Goal: Task Accomplishment & Management: Complete application form

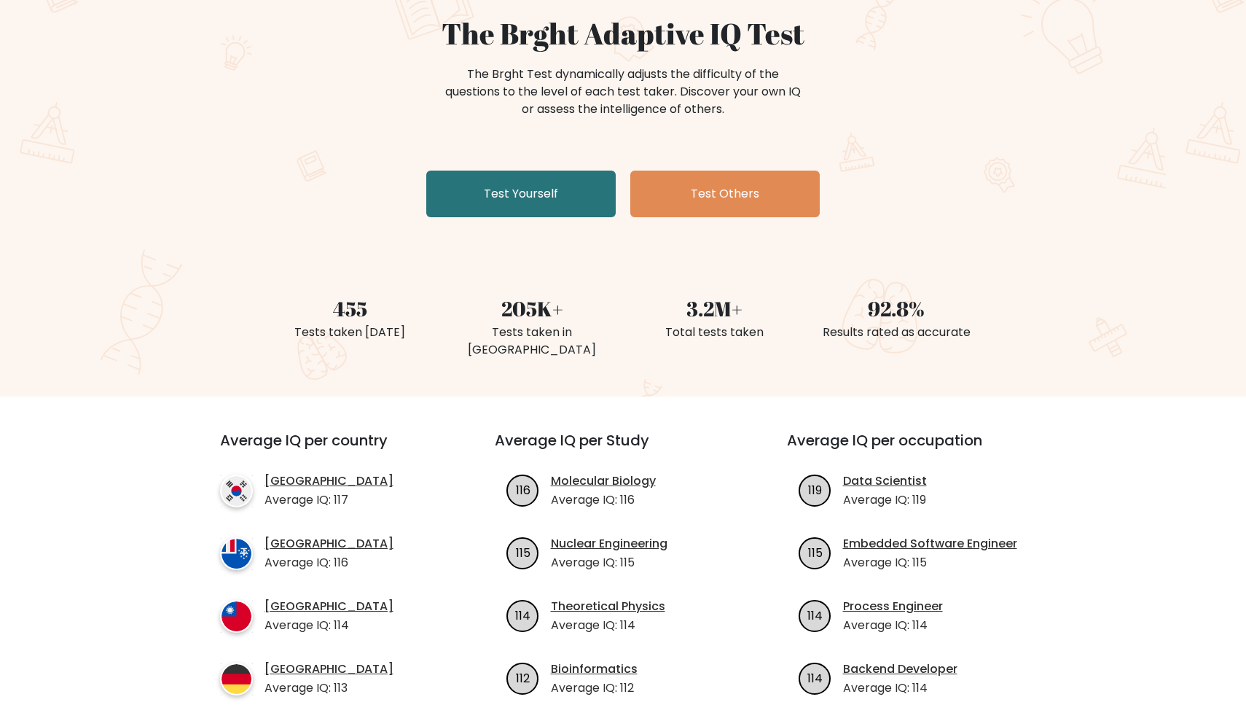
scroll to position [135, 0]
click at [575, 194] on link "Test Yourself" at bounding box center [520, 193] width 189 height 47
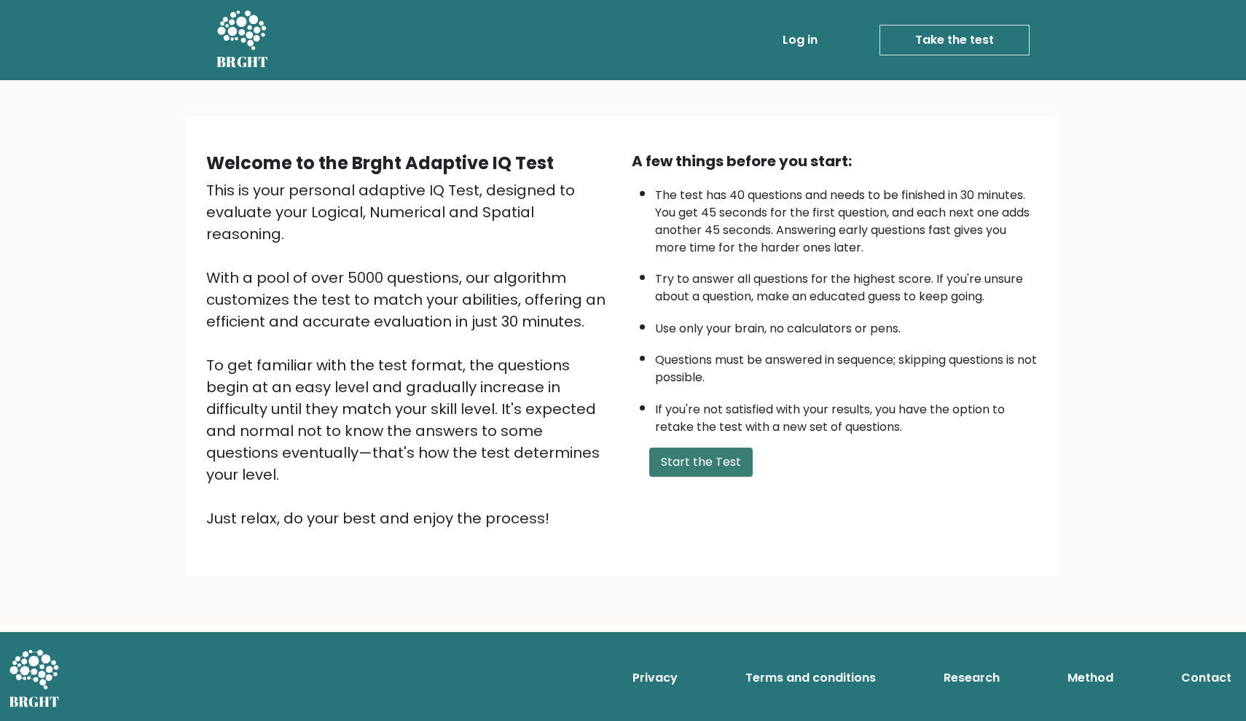
click at [716, 474] on button "Start the Test" at bounding box center [700, 461] width 103 height 29
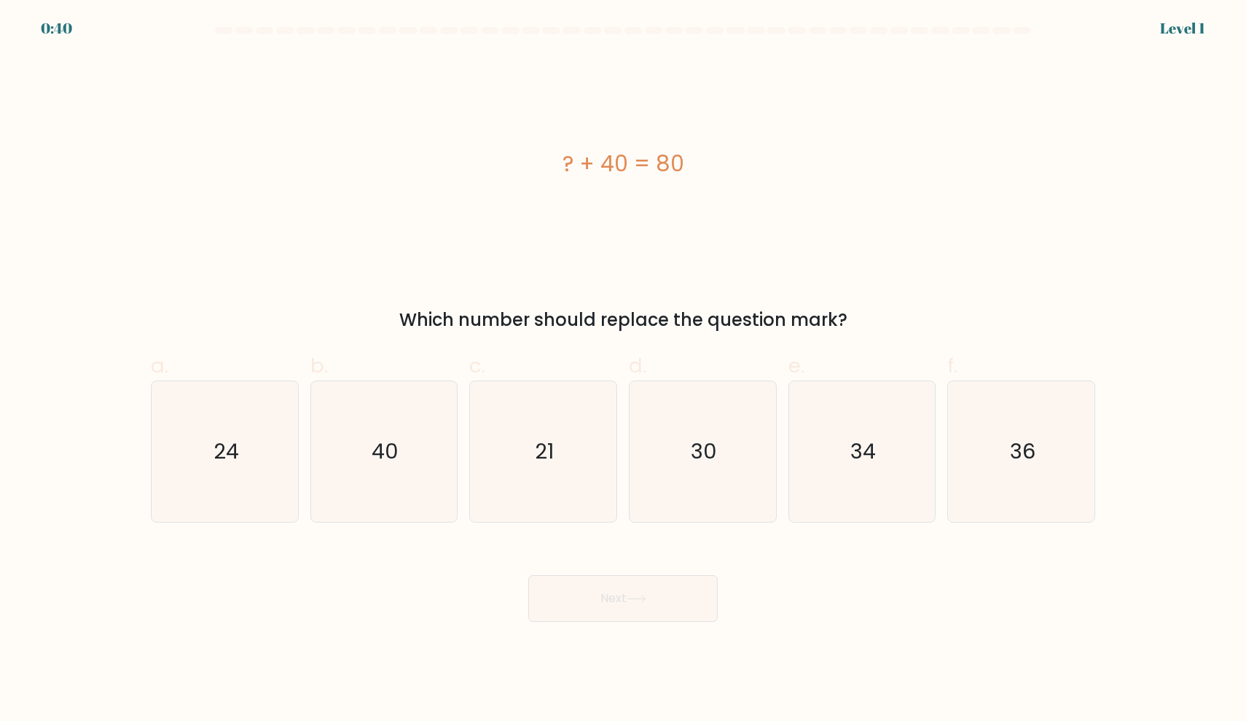
drag, startPoint x: 694, startPoint y: 163, endPoint x: 539, endPoint y: 163, distance: 154.5
click at [539, 163] on div "? + 40 = 80" at bounding box center [623, 163] width 944 height 33
copy div "? + 40 = 80"
click at [380, 457] on text "40" at bounding box center [385, 451] width 27 height 29
click at [623, 370] on input "b. 40" at bounding box center [623, 365] width 1 height 9
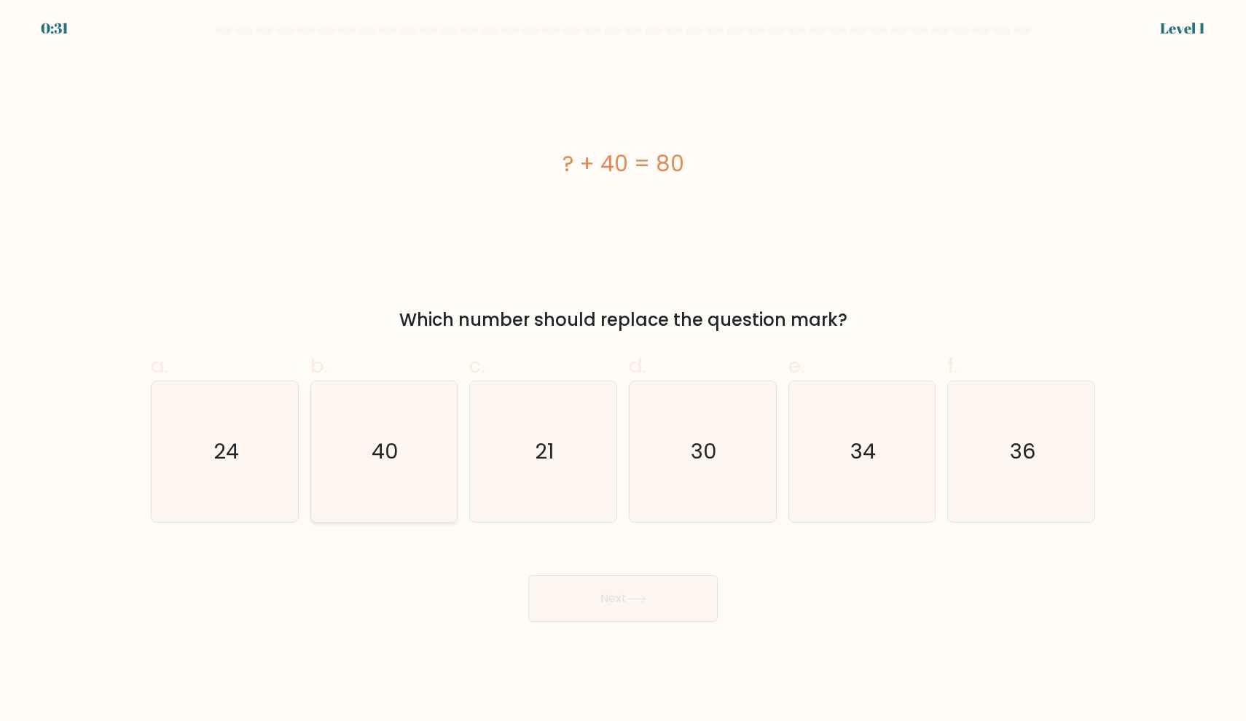
radio input "true"
click at [637, 593] on button "Next" at bounding box center [622, 598] width 189 height 47
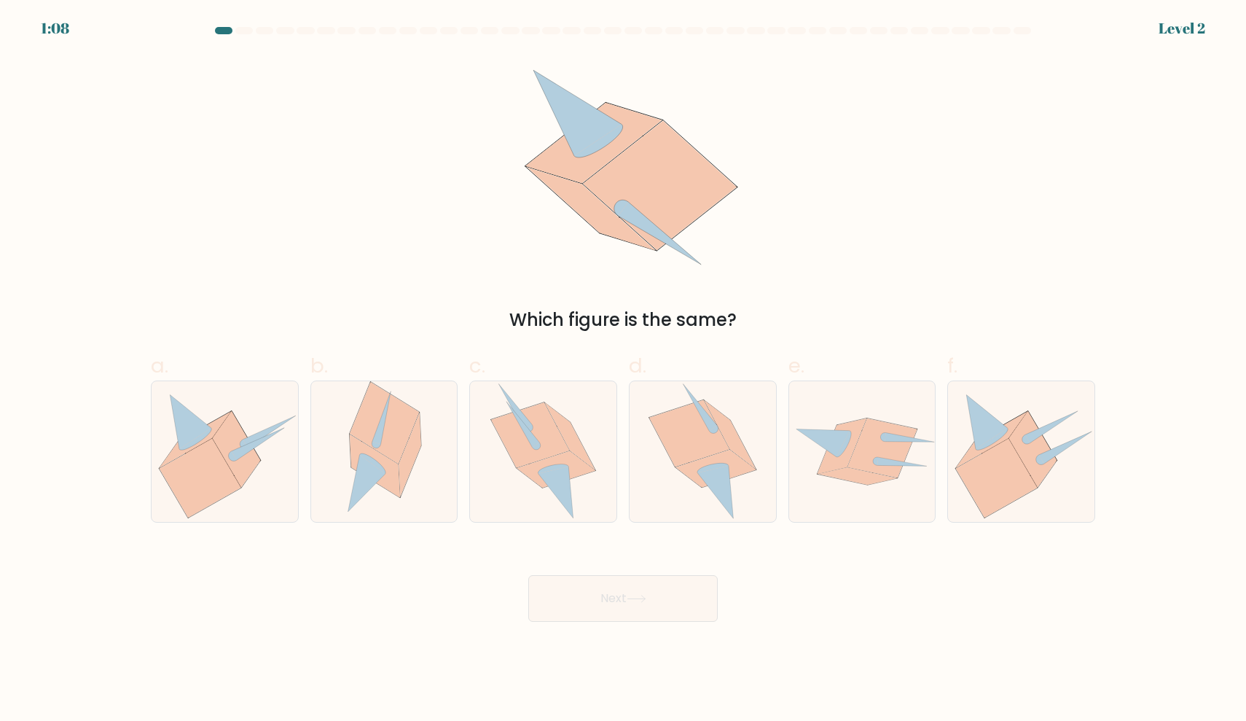
drag, startPoint x: 735, startPoint y: 322, endPoint x: 562, endPoint y: 188, distance: 218.7
click at [561, 188] on div "Which figure is the same?" at bounding box center [623, 194] width 962 height 278
click at [833, 252] on div "Which figure is the same?" at bounding box center [623, 194] width 962 height 278
click at [720, 426] on icon at bounding box center [730, 434] width 51 height 69
click at [624, 370] on input "d." at bounding box center [623, 365] width 1 height 9
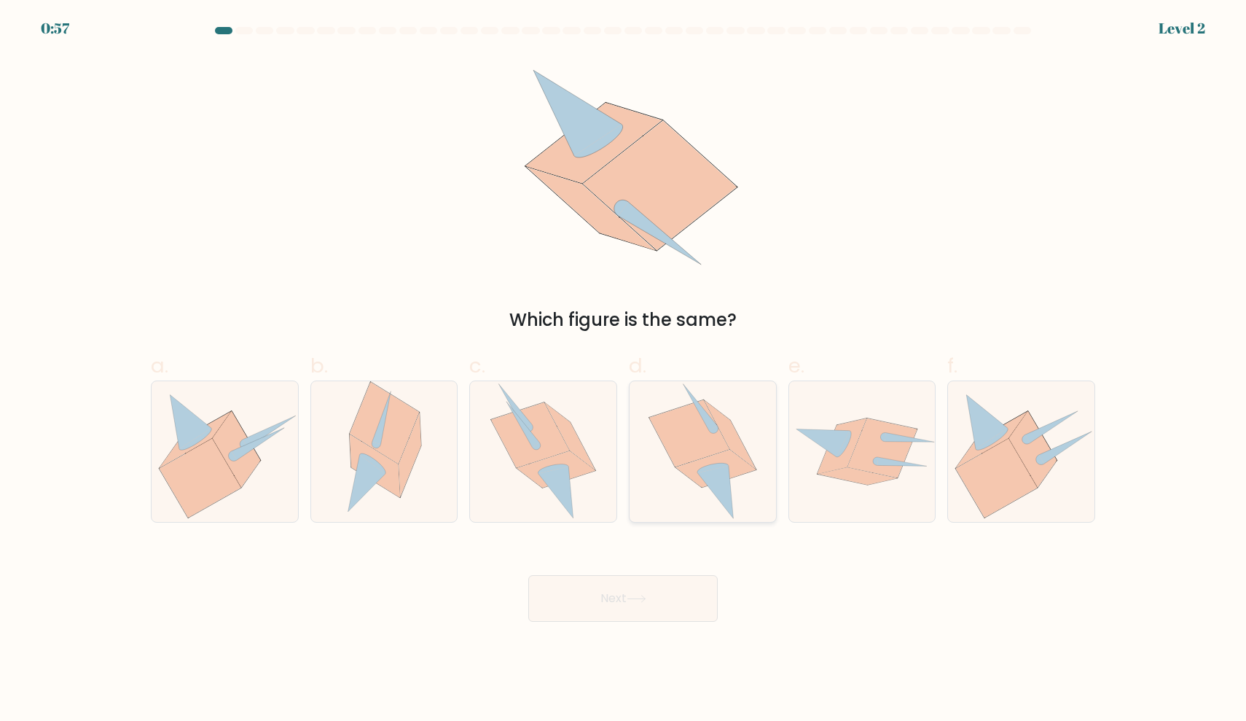
radio input "true"
click at [660, 591] on button "Next" at bounding box center [622, 598] width 189 height 47
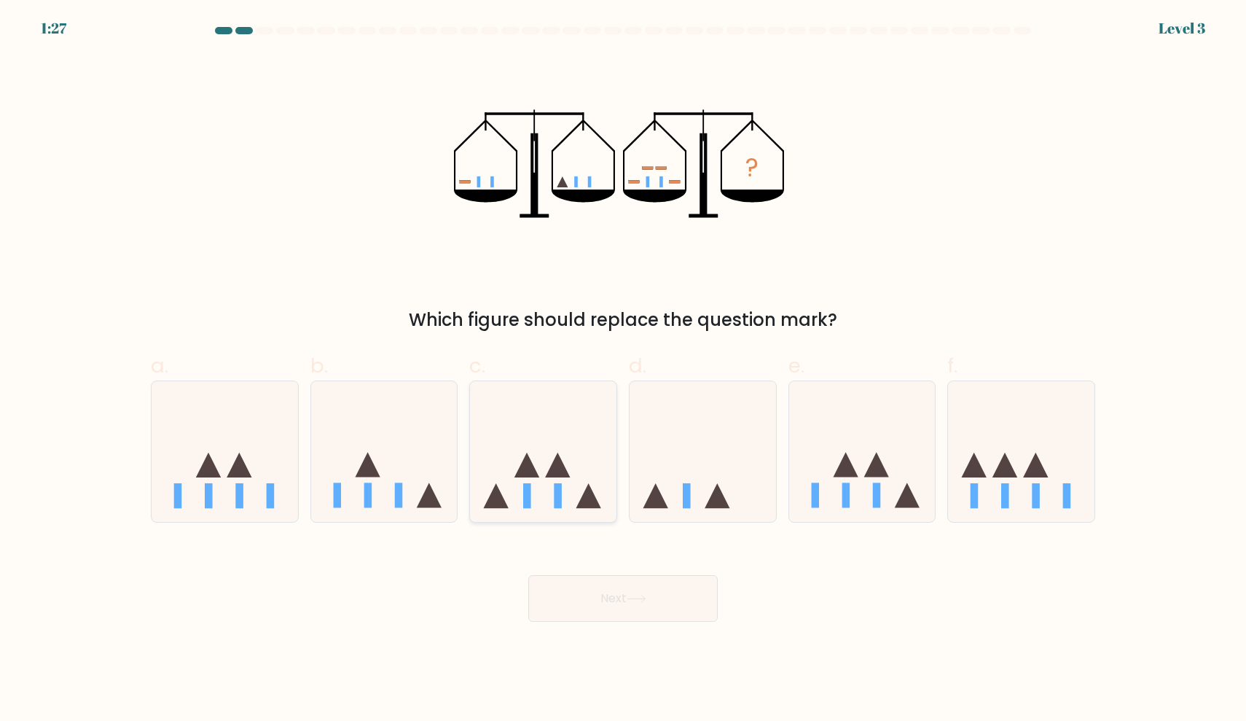
click at [565, 487] on icon at bounding box center [543, 451] width 146 height 121
click at [623, 370] on input "c." at bounding box center [623, 365] width 1 height 9
radio input "true"
click at [643, 605] on button "Next" at bounding box center [622, 598] width 189 height 47
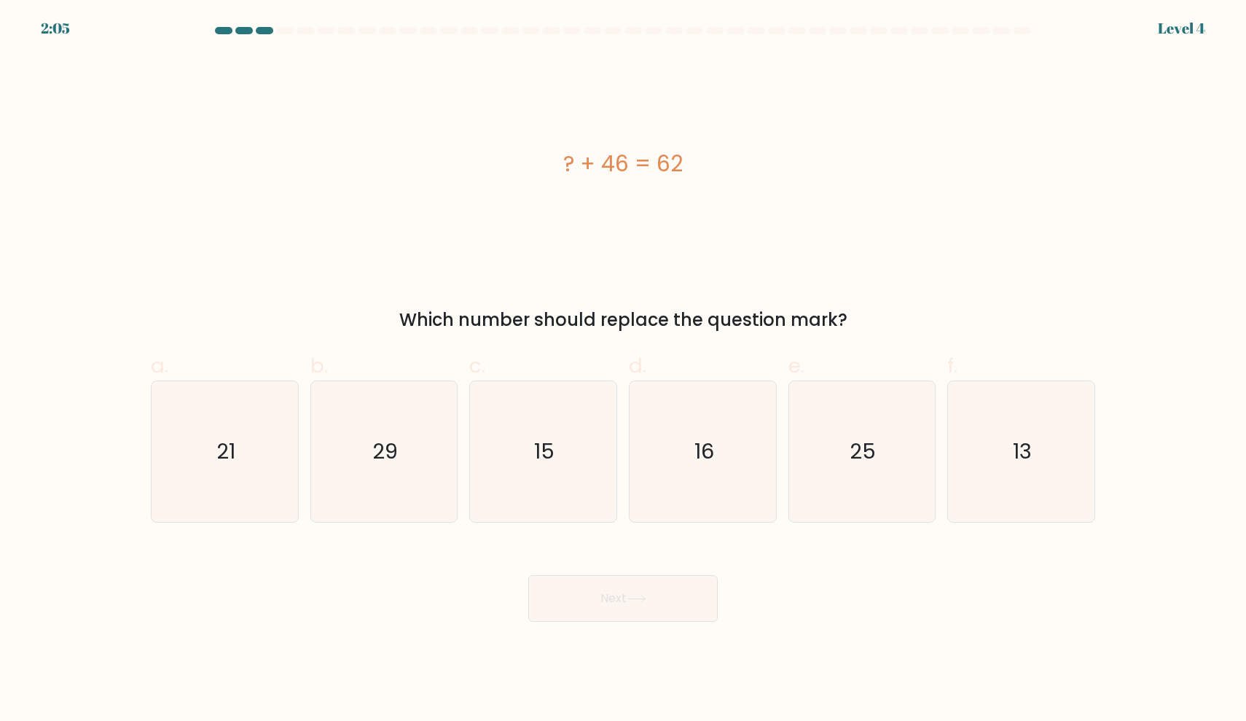
drag, startPoint x: 708, startPoint y: 156, endPoint x: 542, endPoint y: 155, distance: 165.4
click at [543, 155] on div "? + 46 = 62" at bounding box center [623, 163] width 944 height 33
copy div "? + 46 = 62"
